Goal: Navigation & Orientation: Understand site structure

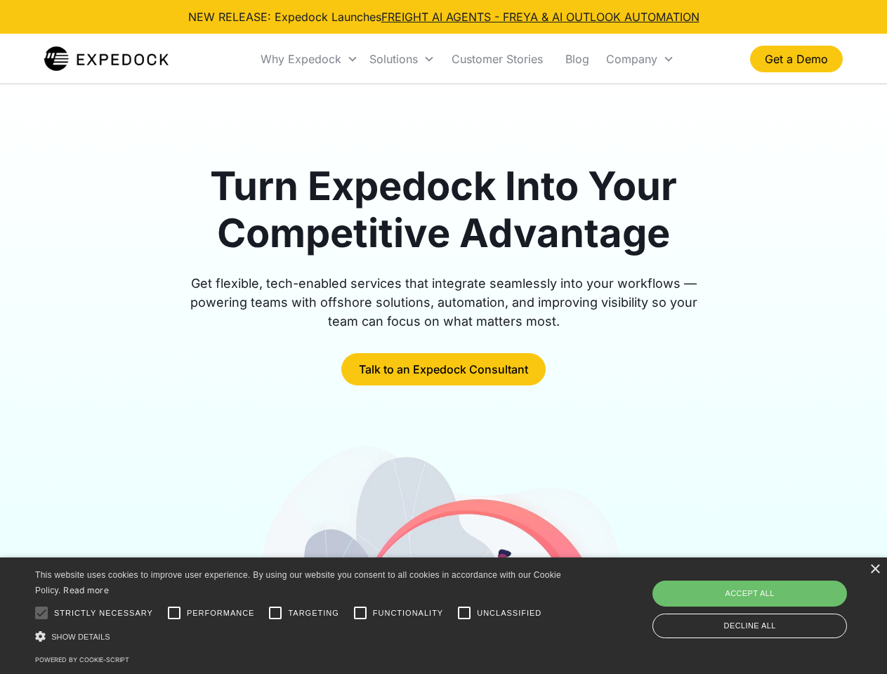
click at [310, 59] on div "Why Expedock" at bounding box center [301, 59] width 81 height 14
click at [402, 59] on div "Solutions" at bounding box center [393, 59] width 48 height 14
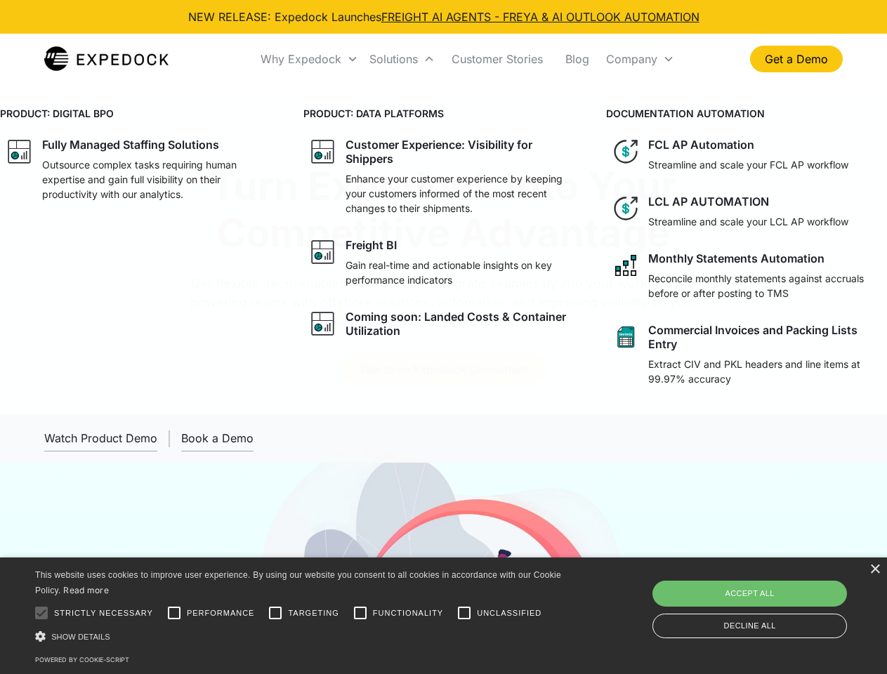
click at [640, 59] on div "Company" at bounding box center [631, 59] width 51 height 14
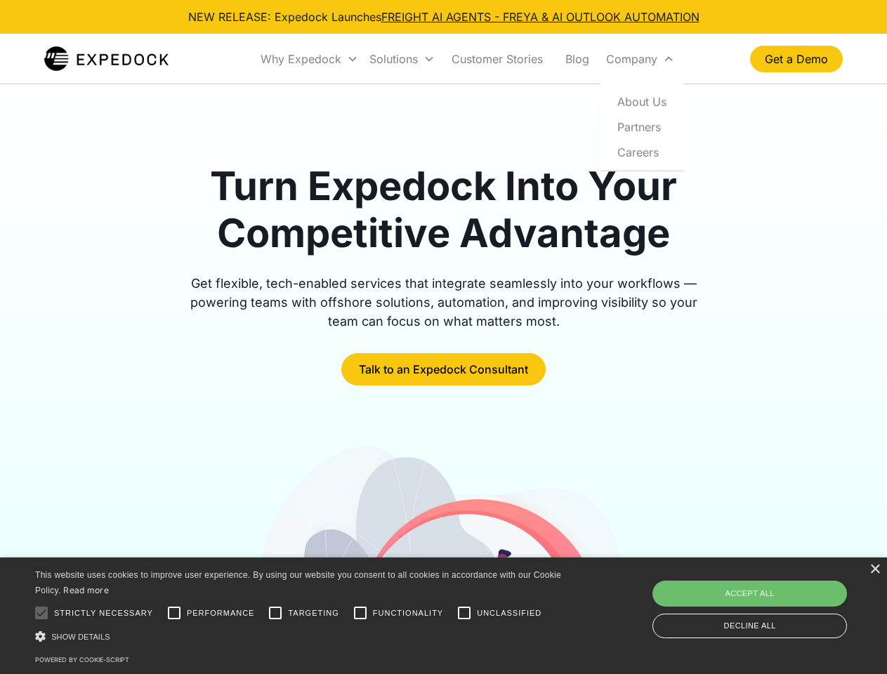
click at [875, 570] on div "×" at bounding box center [875, 570] width 11 height 11
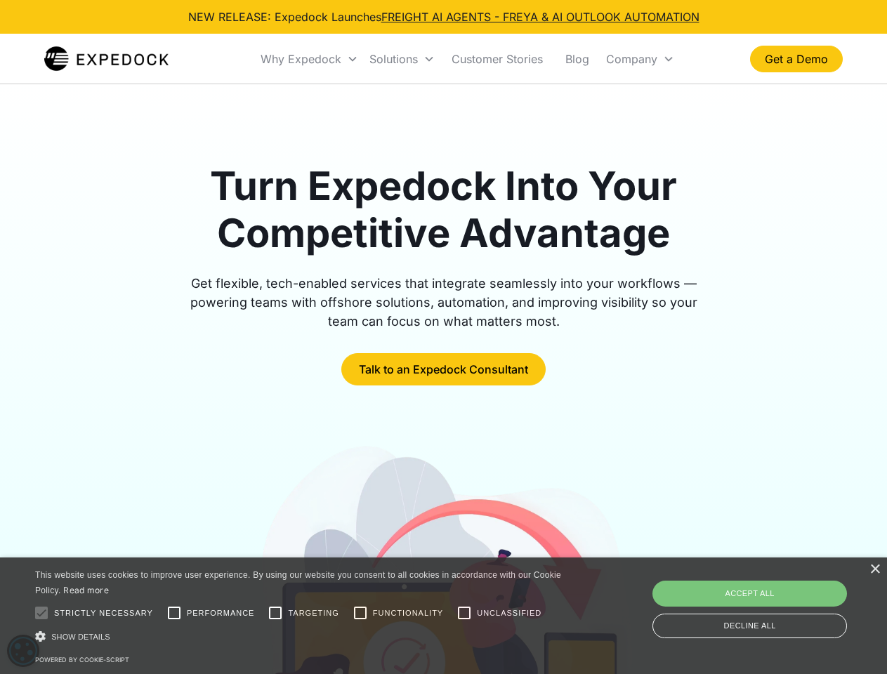
click at [41, 613] on div "Turn Expedock Into Your Competitive Advantage Get flexible, tech-enabled servic…" at bounding box center [443, 492] width 887 height 816
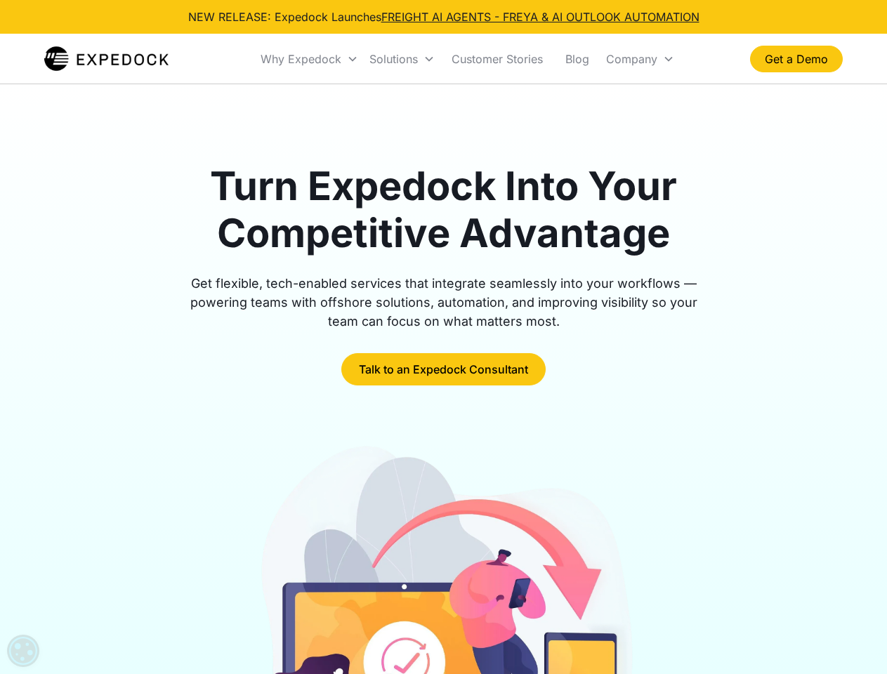
click at [174, 613] on div at bounding box center [443, 632] width 799 height 380
click at [275, 613] on img at bounding box center [443, 632] width 384 height 380
click at [360, 613] on img at bounding box center [443, 632] width 384 height 380
click at [464, 613] on img at bounding box center [443, 632] width 384 height 380
click at [301, 636] on img at bounding box center [443, 632] width 384 height 380
